Goal: Task Accomplishment & Management: Manage account settings

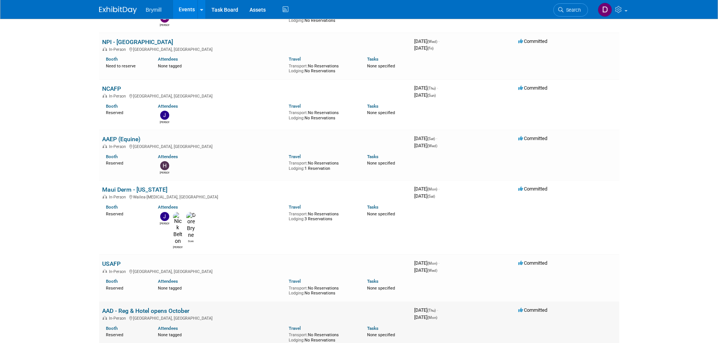
scroll to position [866, 0]
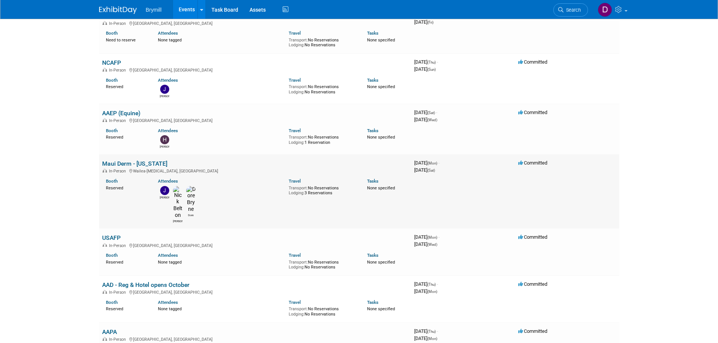
click at [137, 160] on link "Maui Derm - [US_STATE]" at bounding box center [134, 163] width 65 height 7
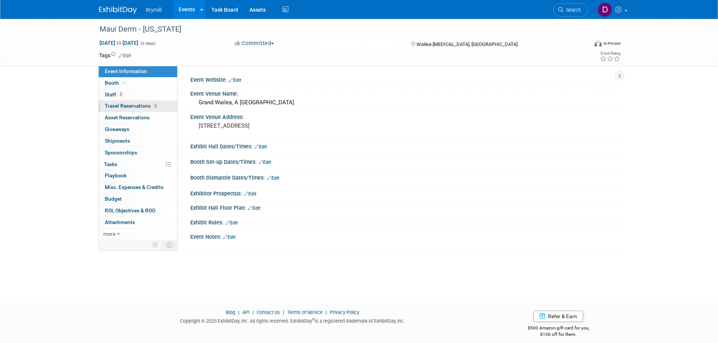
click at [151, 107] on span "Travel Reservations 3" at bounding box center [131, 106] width 53 height 6
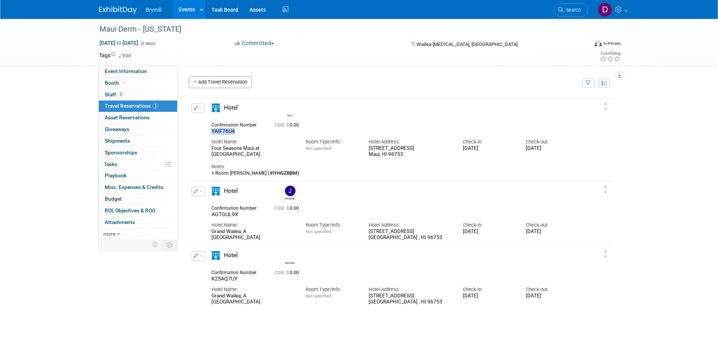
drag, startPoint x: 235, startPoint y: 131, endPoint x: 211, endPoint y: 134, distance: 24.3
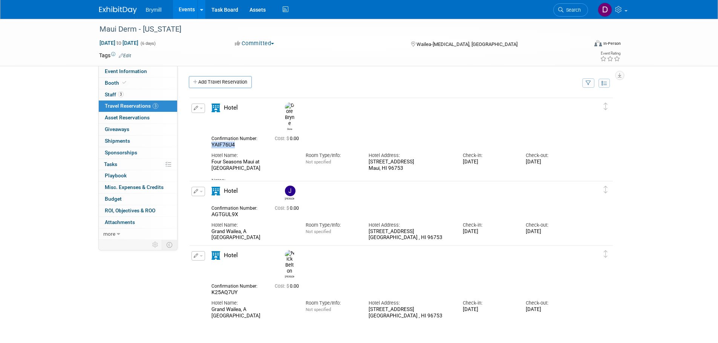
click at [211, 142] on div "YAIF76U4" at bounding box center [237, 145] width 52 height 7
copy span "YAIF76U4"
click at [272, 184] on b "IYHGZBBM)" at bounding box center [285, 187] width 27 height 6
copy b "IYHGZBBM"
